Goal: Task Accomplishment & Management: Manage account settings

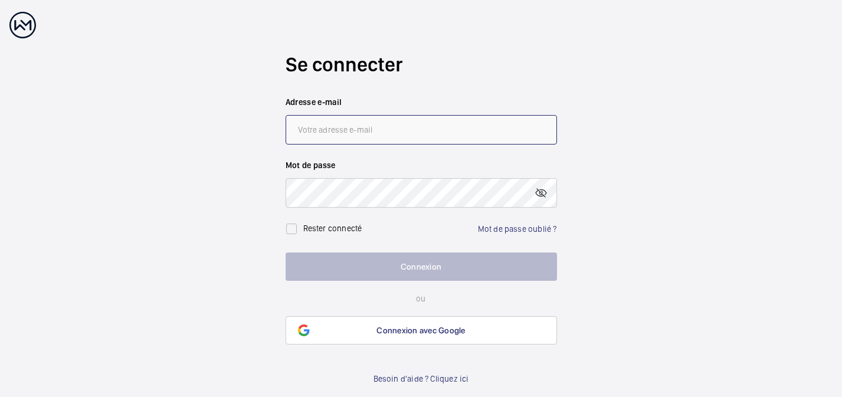
click at [395, 127] on input "email" at bounding box center [421, 129] width 271 height 29
type input "[PERSON_NAME][EMAIL_ADDRESS][DOMAIN_NAME]"
click at [527, 230] on link "Mot de passe oublié ?" at bounding box center [517, 228] width 79 height 9
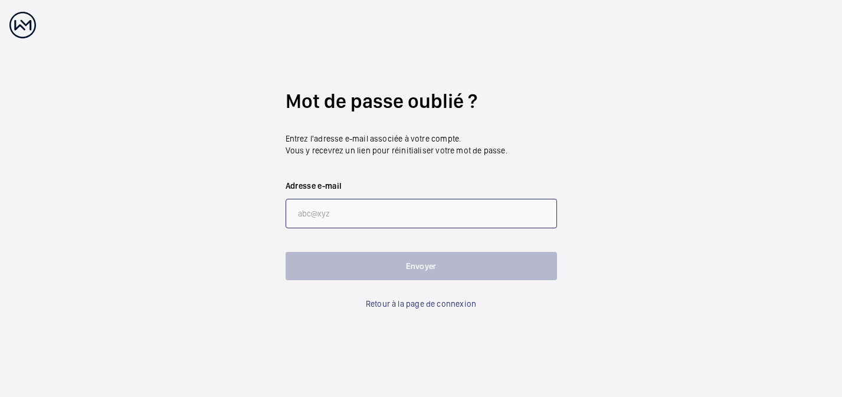
click at [366, 214] on input "email" at bounding box center [421, 213] width 271 height 29
type input "[PERSON_NAME][EMAIL_ADDRESS][DOMAIN_NAME]"
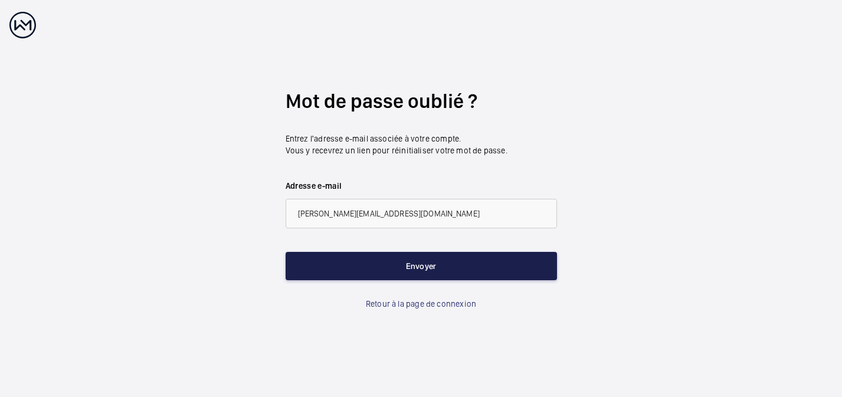
click at [378, 264] on button "Envoyer" at bounding box center [421, 266] width 271 height 28
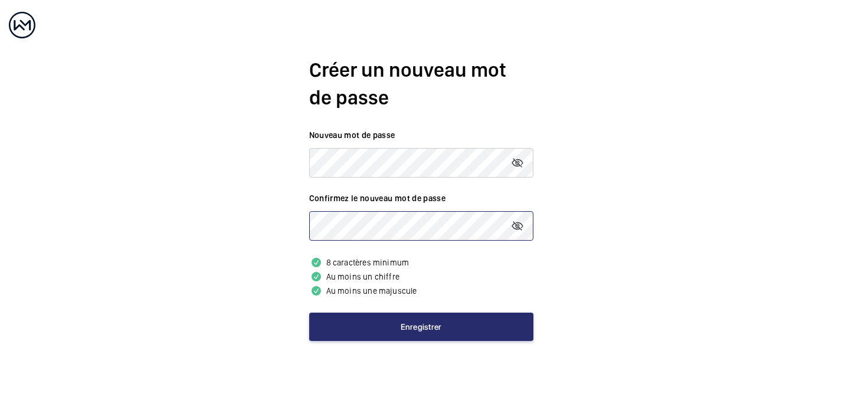
click at [309, 313] on button "Enregistrer" at bounding box center [421, 327] width 224 height 28
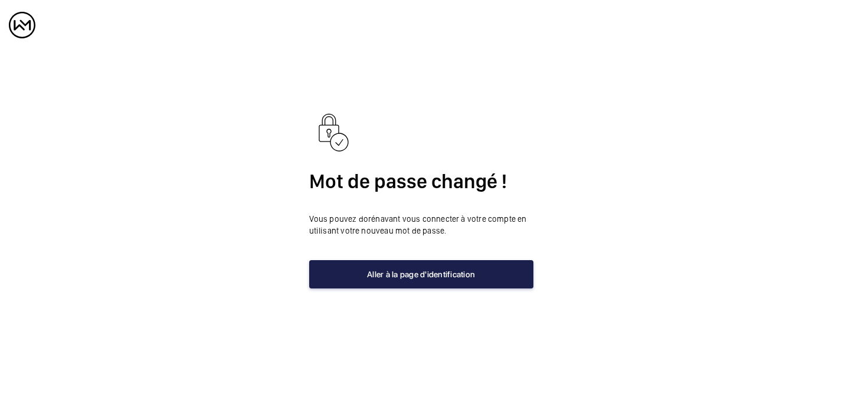
click at [467, 273] on button "Aller à la page d'identification" at bounding box center [421, 274] width 224 height 28
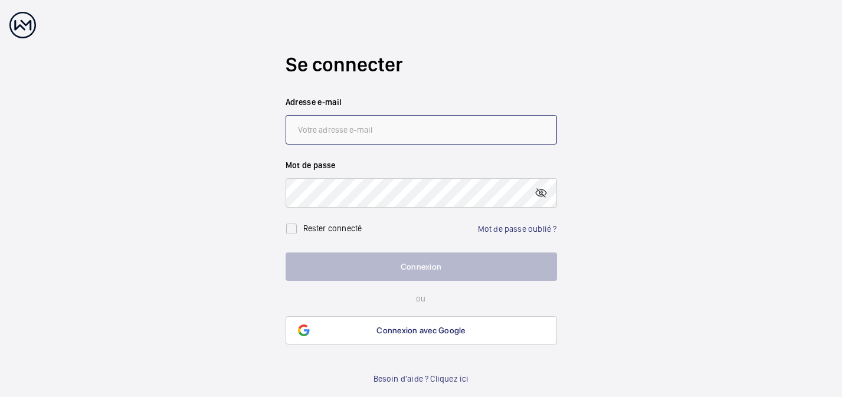
click at [350, 135] on input "email" at bounding box center [421, 129] width 271 height 29
type input "[PERSON_NAME][EMAIL_ADDRESS][DOMAIN_NAME]"
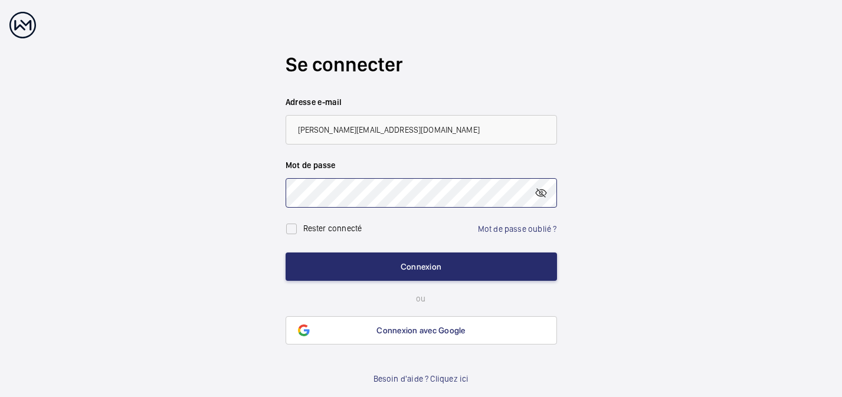
click at [286, 252] on button "Connexion" at bounding box center [421, 266] width 271 height 28
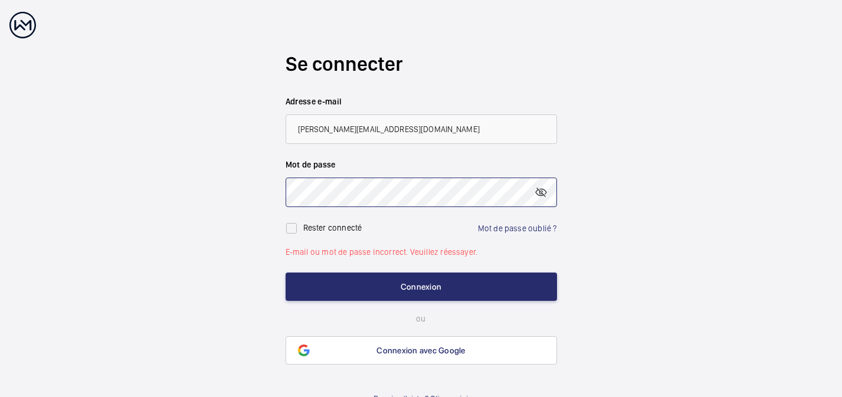
click at [286, 273] on button "Connexion" at bounding box center [421, 287] width 271 height 28
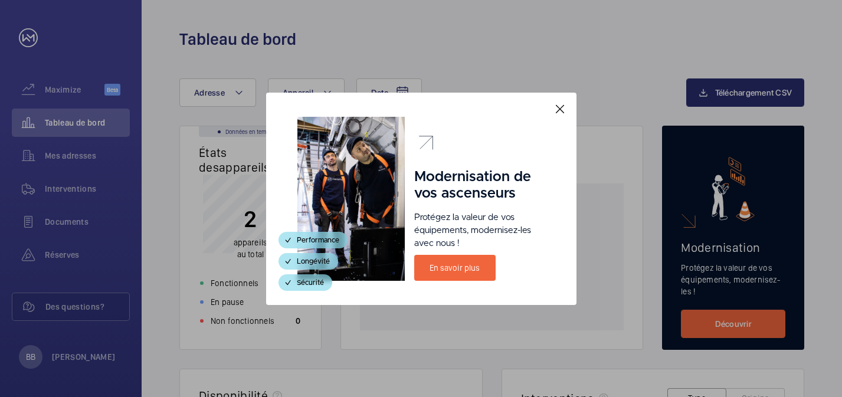
click at [560, 106] on mat-icon at bounding box center [560, 109] width 14 height 14
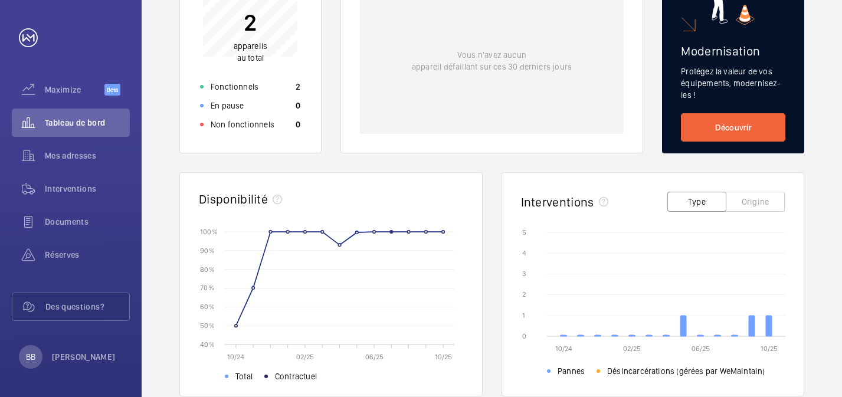
scroll to position [106, 0]
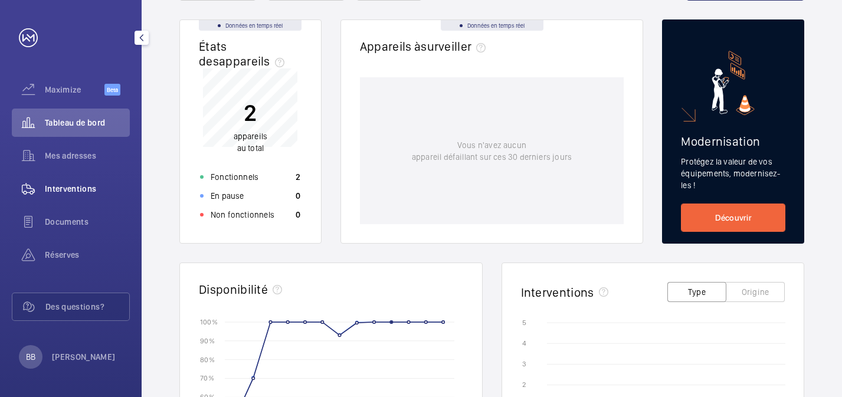
click at [61, 189] on span "Interventions" at bounding box center [87, 189] width 85 height 12
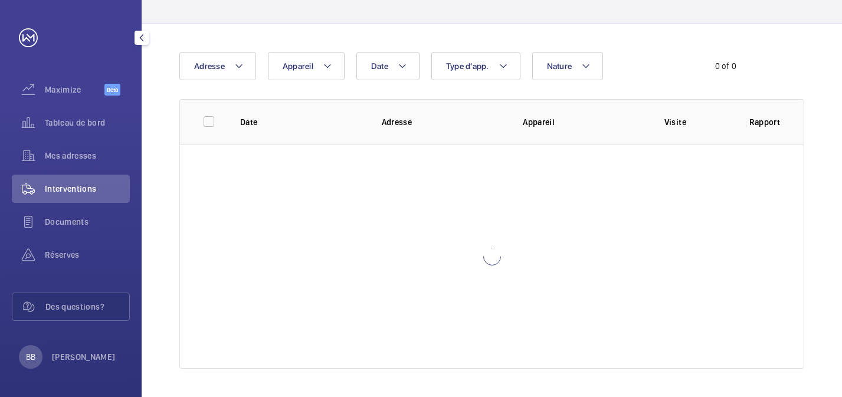
scroll to position [83, 0]
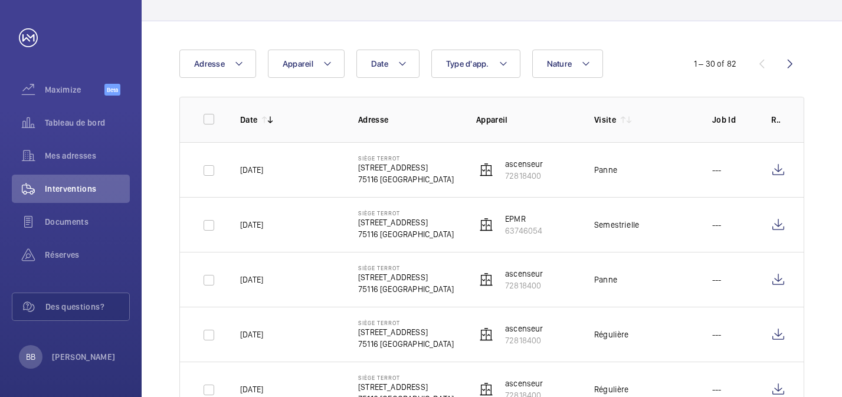
scroll to position [88, 0]
